Goal: Information Seeking & Learning: Learn about a topic

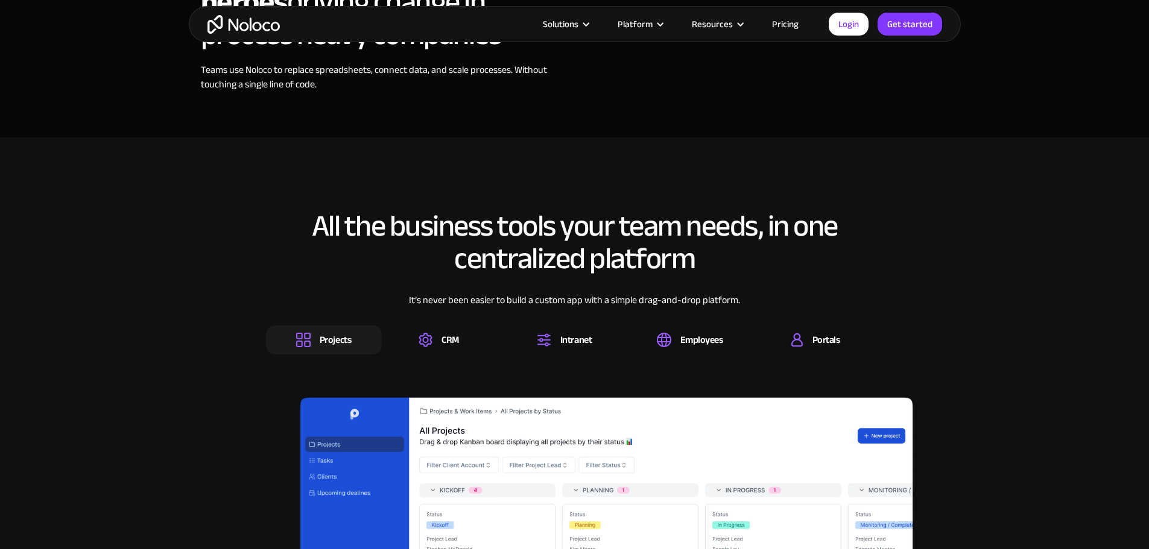
scroll to position [1689, 0]
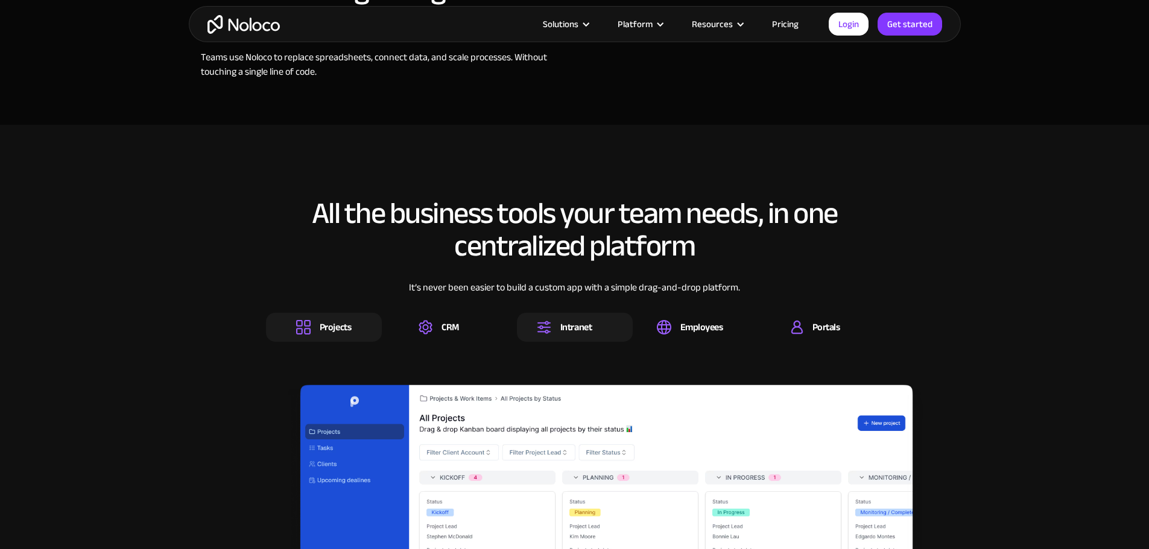
click at [560, 334] on div "Intranet" at bounding box center [575, 327] width 31 height 13
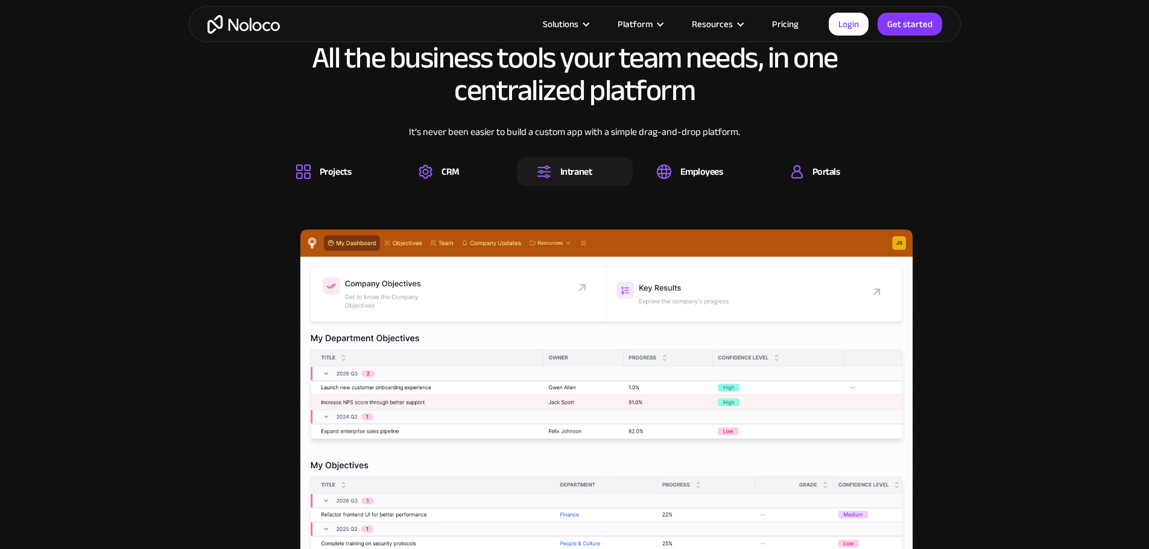
scroll to position [1870, 0]
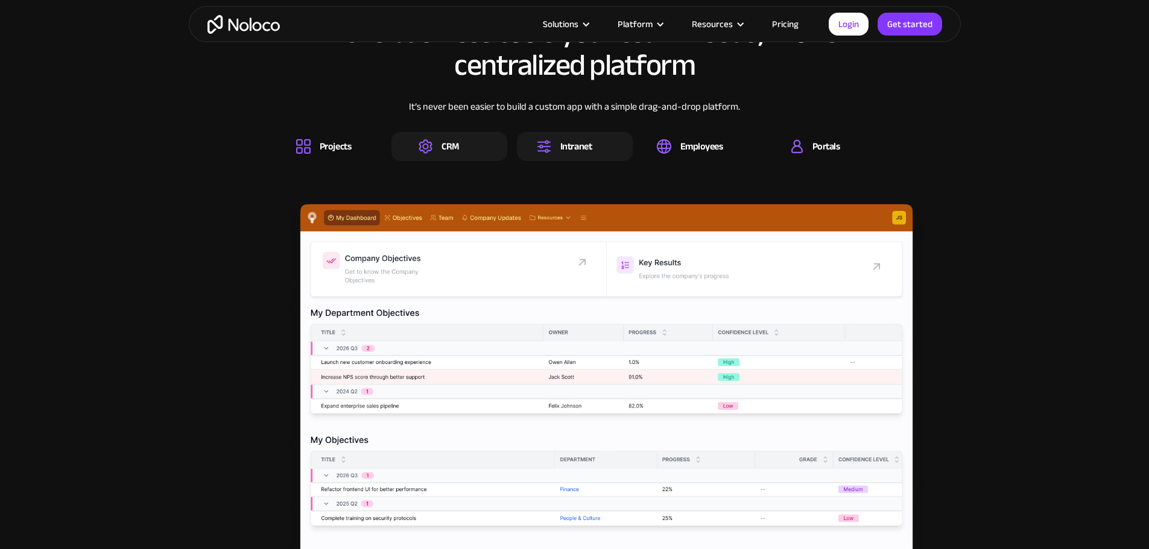
click at [461, 161] on div "CRM" at bounding box center [449, 146] width 116 height 29
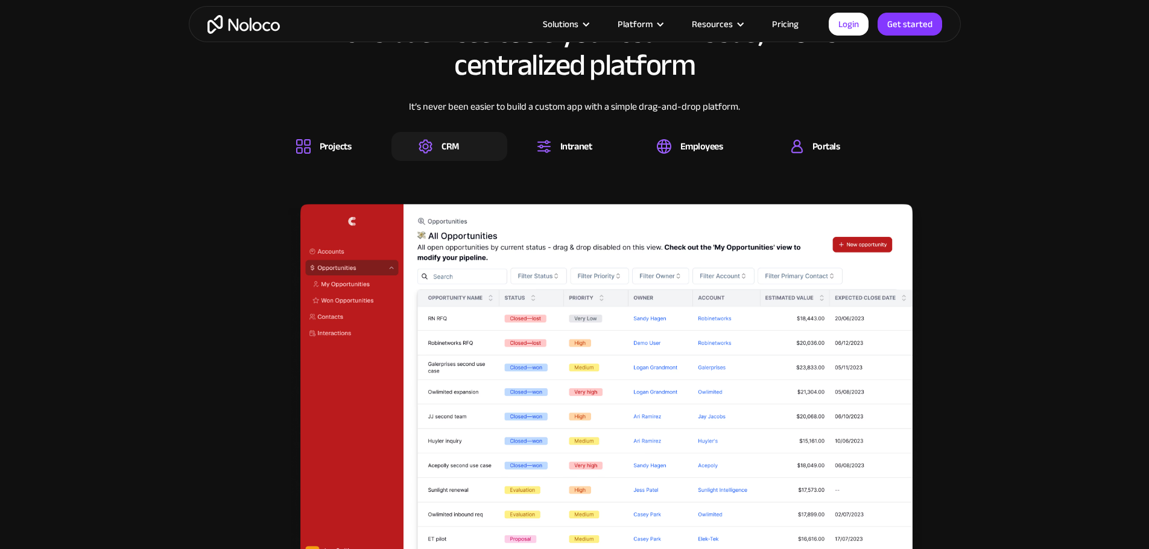
click at [641, 161] on div "Projects CRM Intranet Employees Portals" at bounding box center [575, 146] width 618 height 29
click at [307, 154] on img at bounding box center [303, 146] width 14 height 14
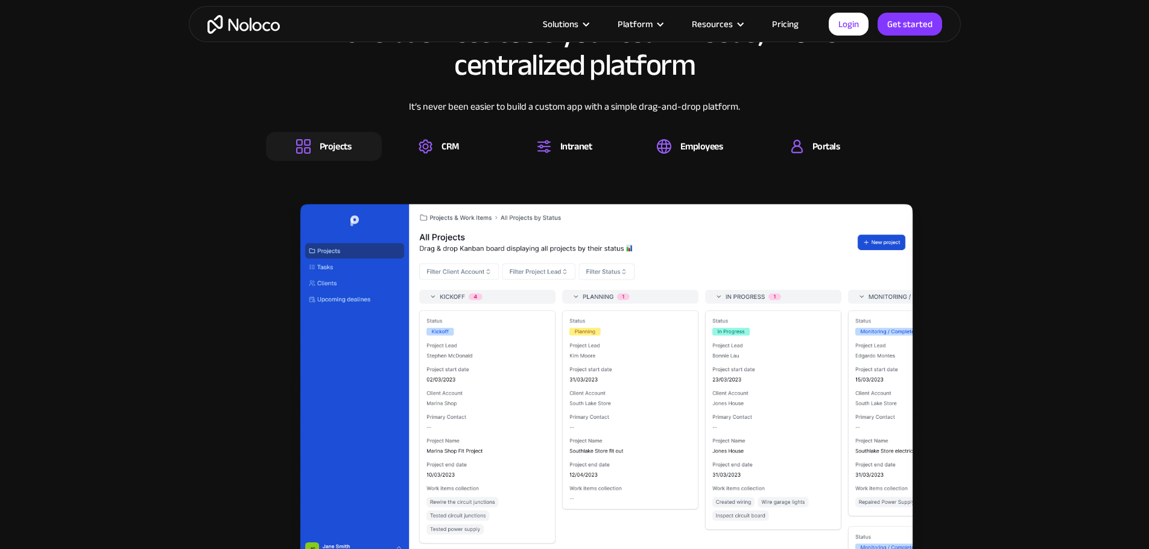
click at [464, 132] on div "It’s never been easier to build a custom app with a simple drag-and-drop platfo…" at bounding box center [575, 116] width 618 height 33
click at [464, 161] on div "CRM" at bounding box center [449, 146] width 116 height 29
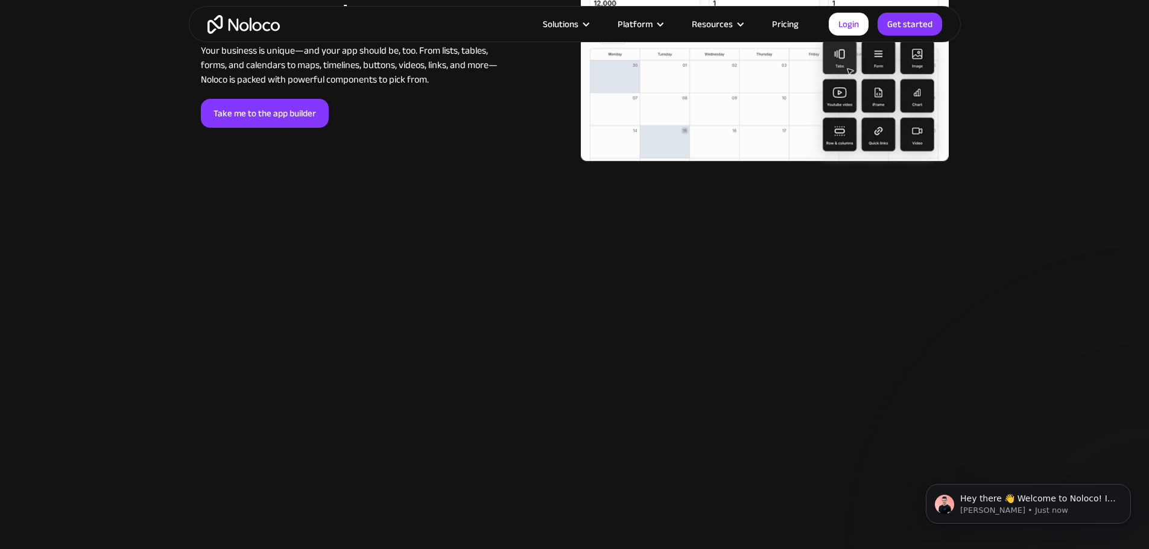
scroll to position [3740, 0]
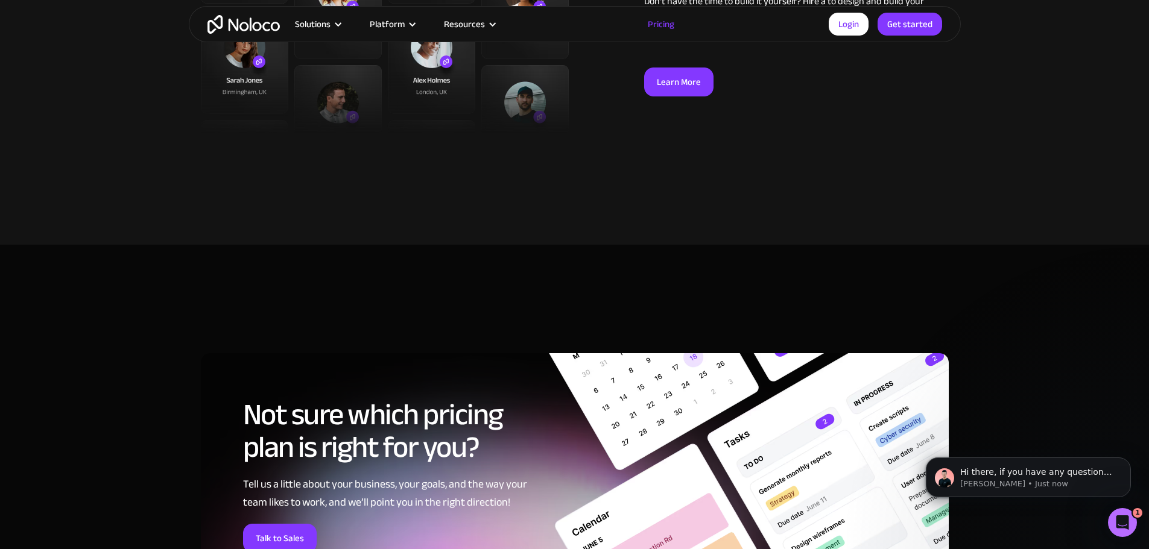
scroll to position [5006, 0]
